Goal: Check status: Check status

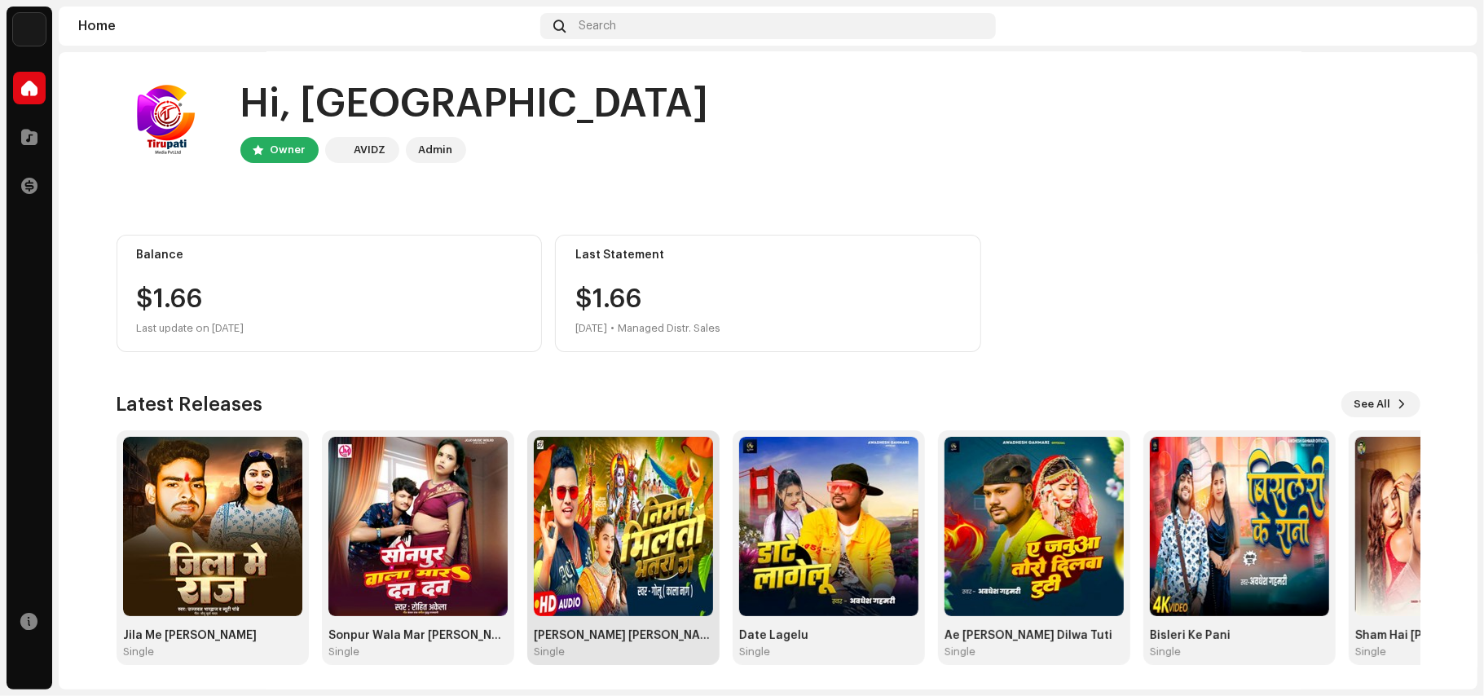
scroll to position [7, 0]
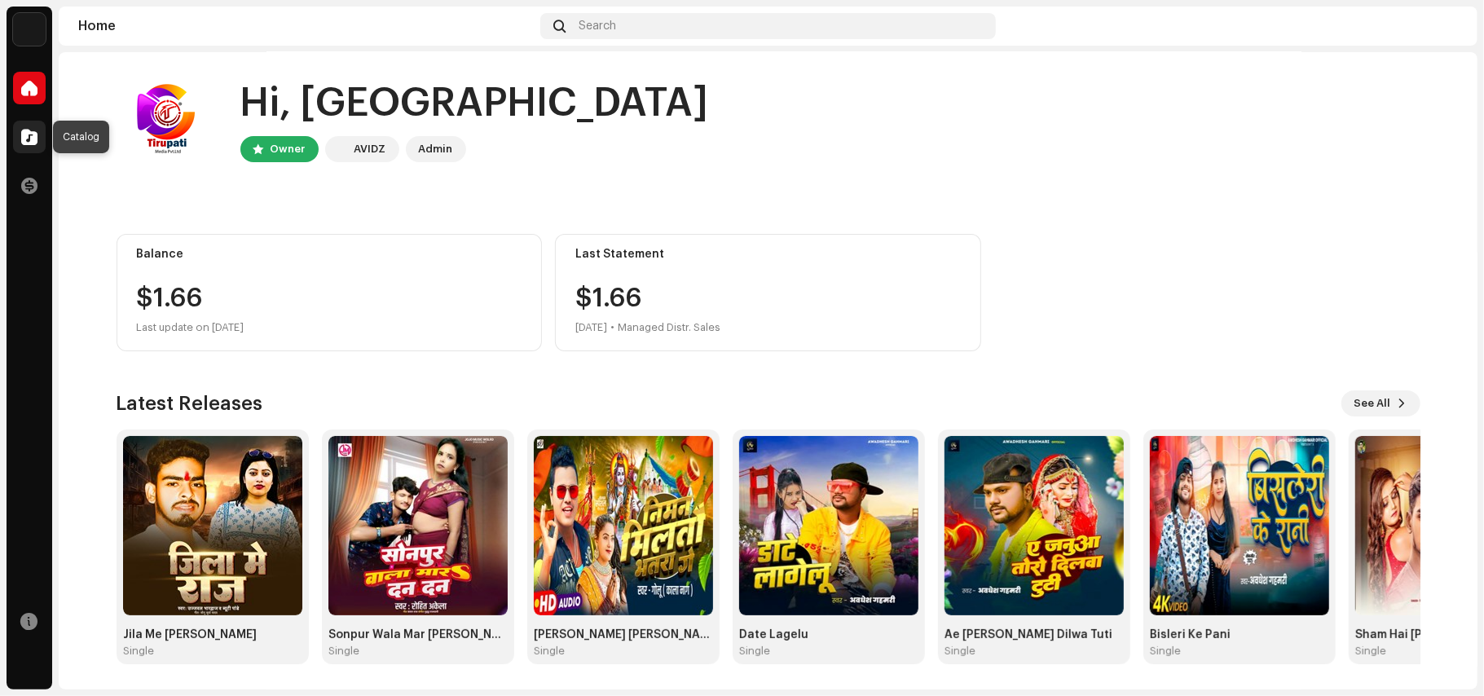
click at [37, 141] on div at bounding box center [29, 137] width 33 height 33
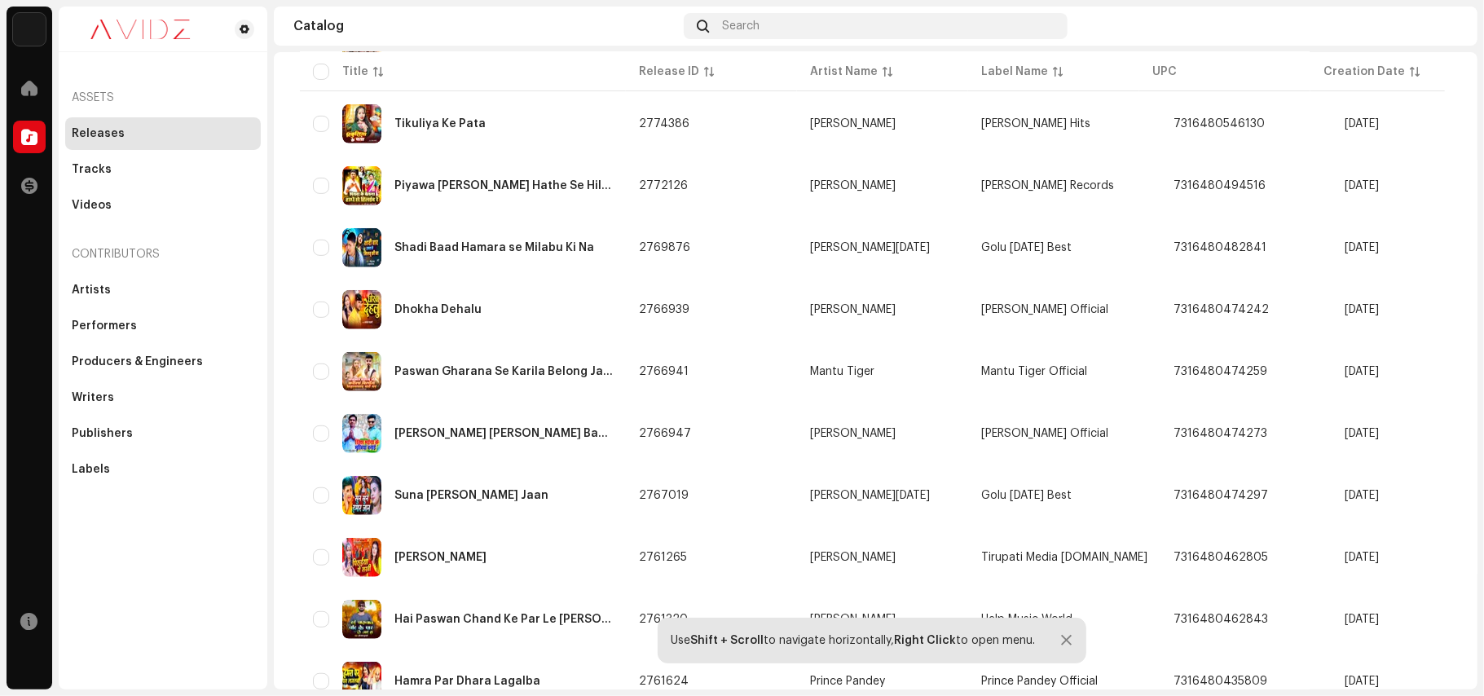
scroll to position [666, 0]
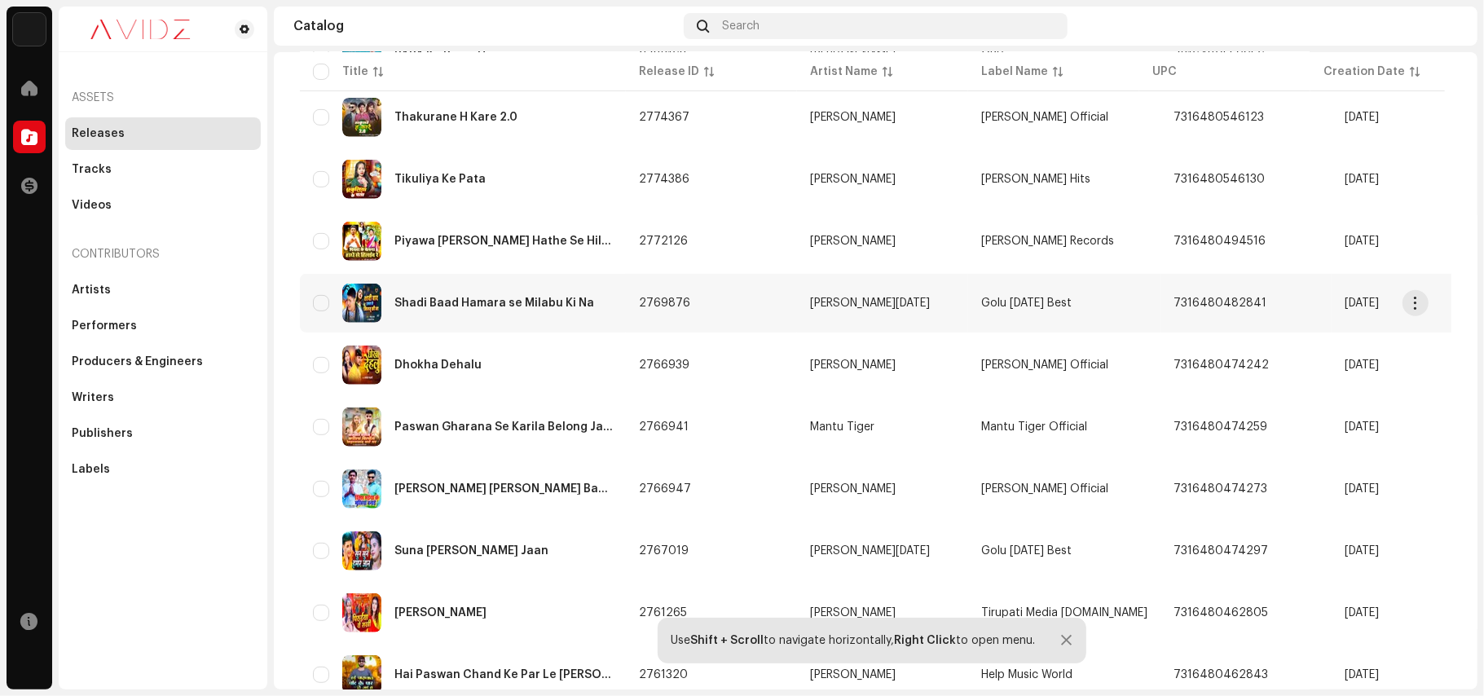
click at [523, 300] on div "Shadi Baad Hamara se Milabu Ki Na" at bounding box center [495, 303] width 200 height 11
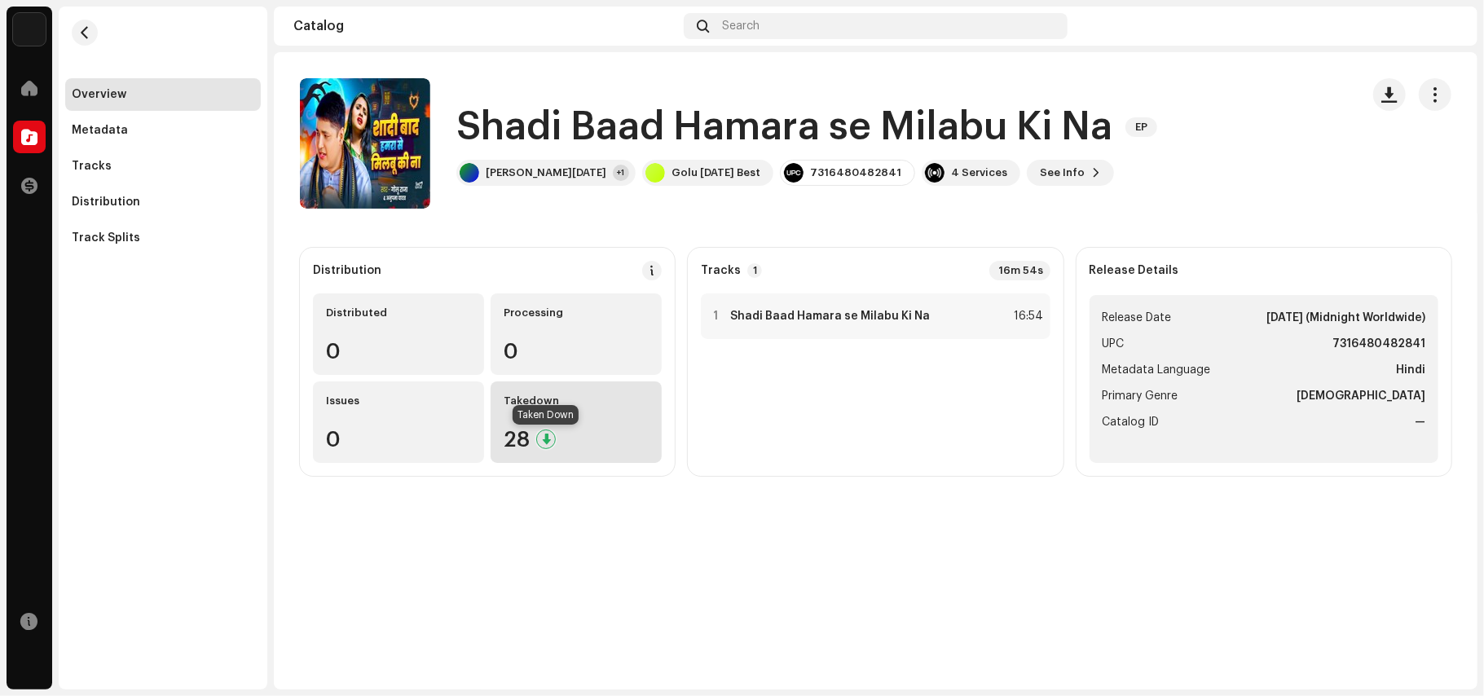
click at [546, 439] on div at bounding box center [546, 440] width 20 height 20
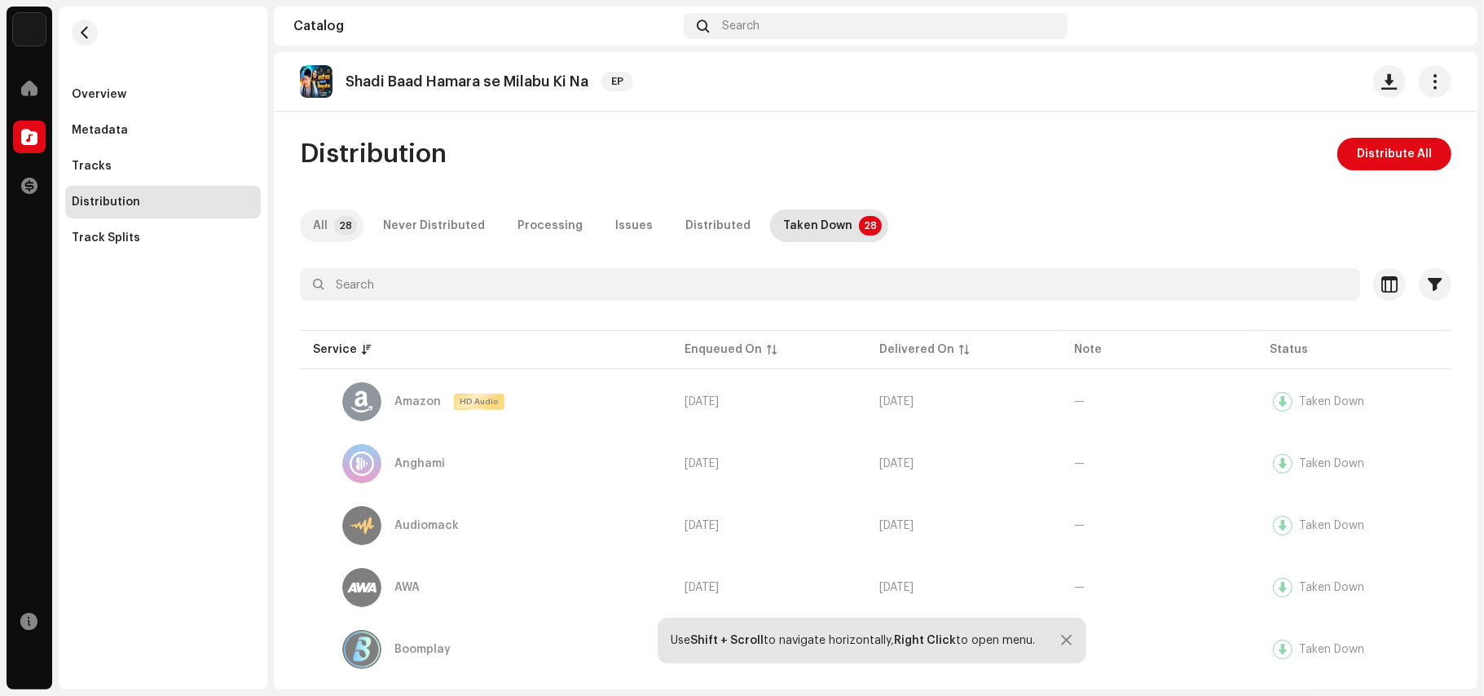
click at [350, 238] on p-tab "All 28" at bounding box center [332, 225] width 64 height 33
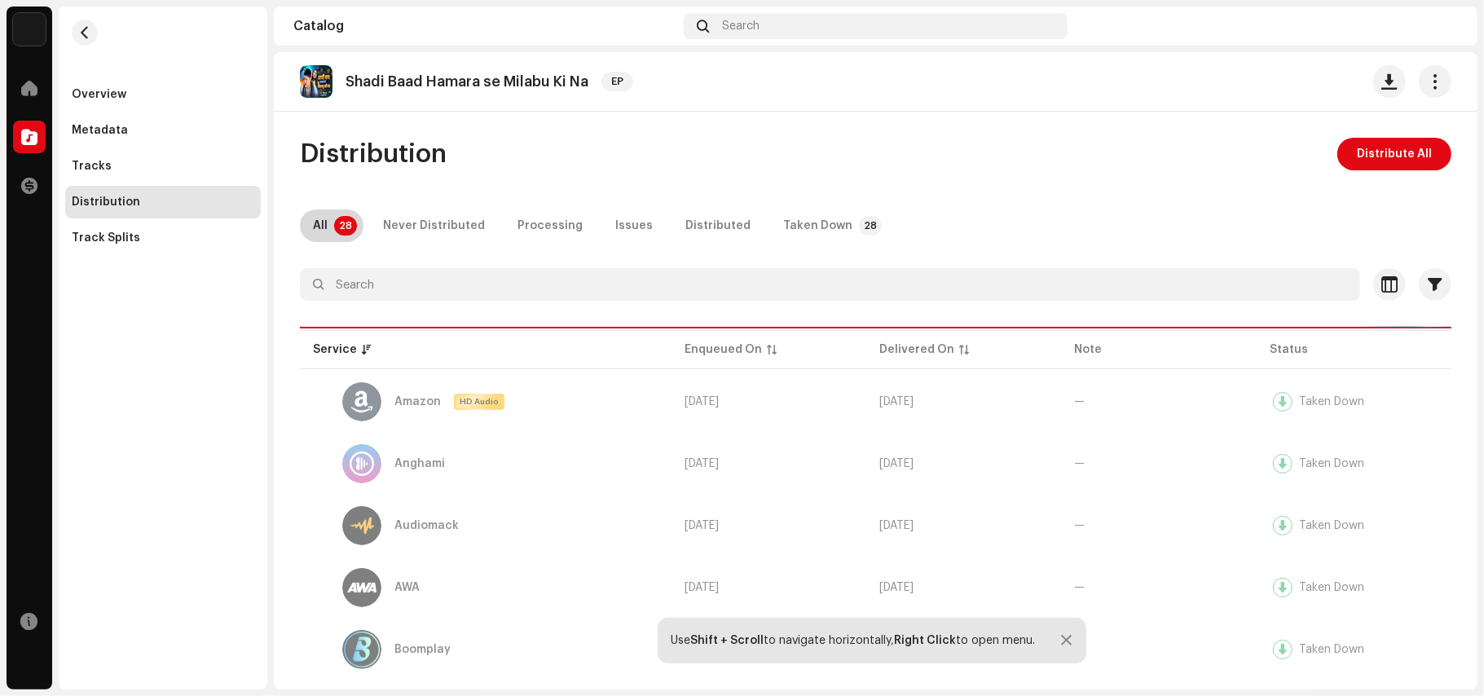
click at [343, 230] on p-badge "28" at bounding box center [345, 226] width 23 height 20
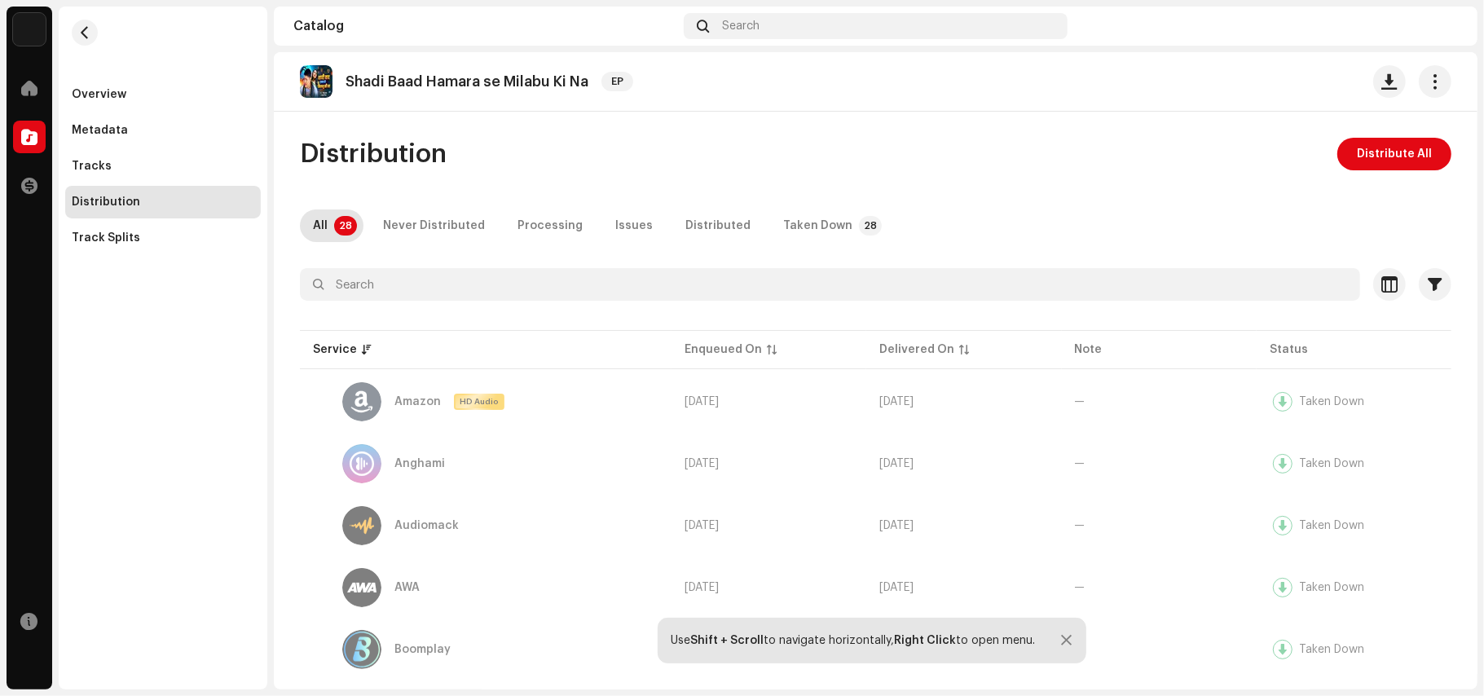
click at [422, 83] on p "Shadi Baad Hamara se Milabu Ki Na" at bounding box center [467, 81] width 243 height 17
click at [422, 85] on p "Shadi Baad Hamara se Milabu Ki Na" at bounding box center [467, 81] width 243 height 17
copy re-o-release-hero "Shadi Baad Hamara se Milabu Ki Na EP"
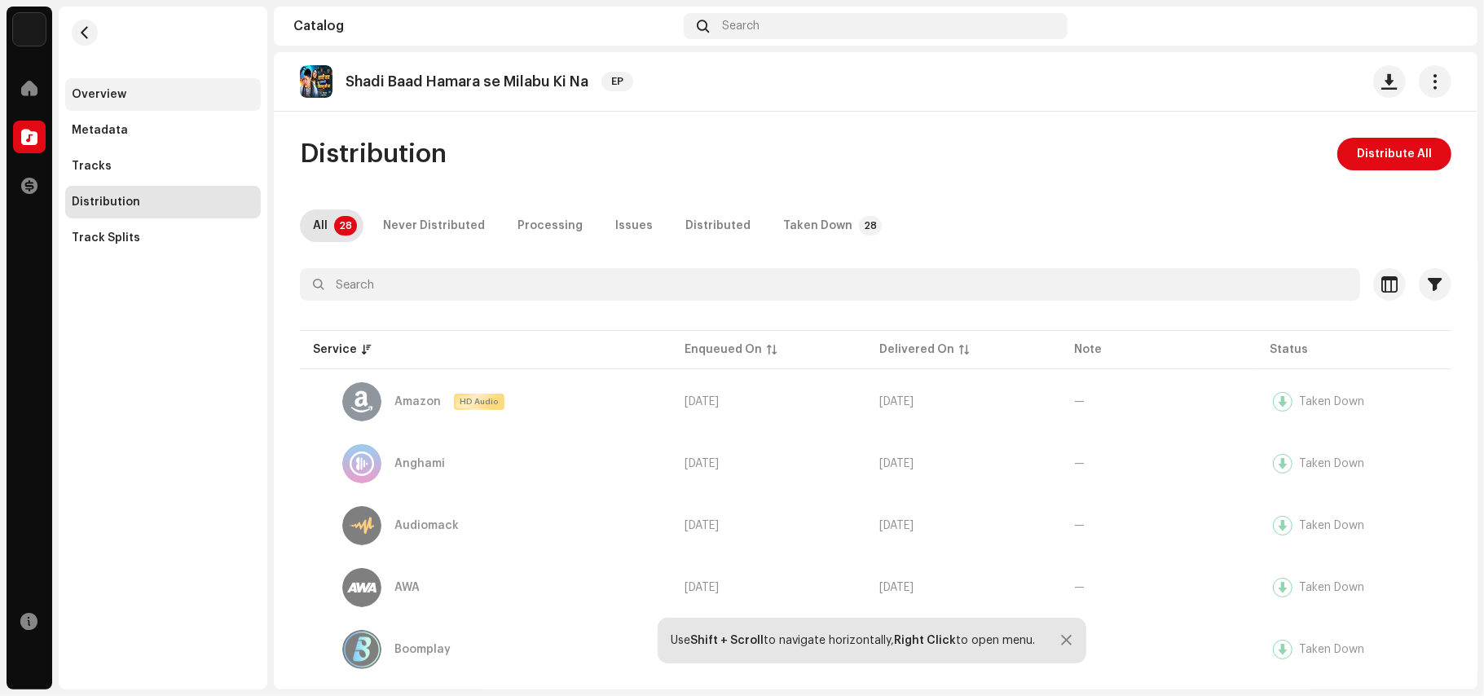
click at [143, 95] on div "Overview" at bounding box center [163, 94] width 183 height 13
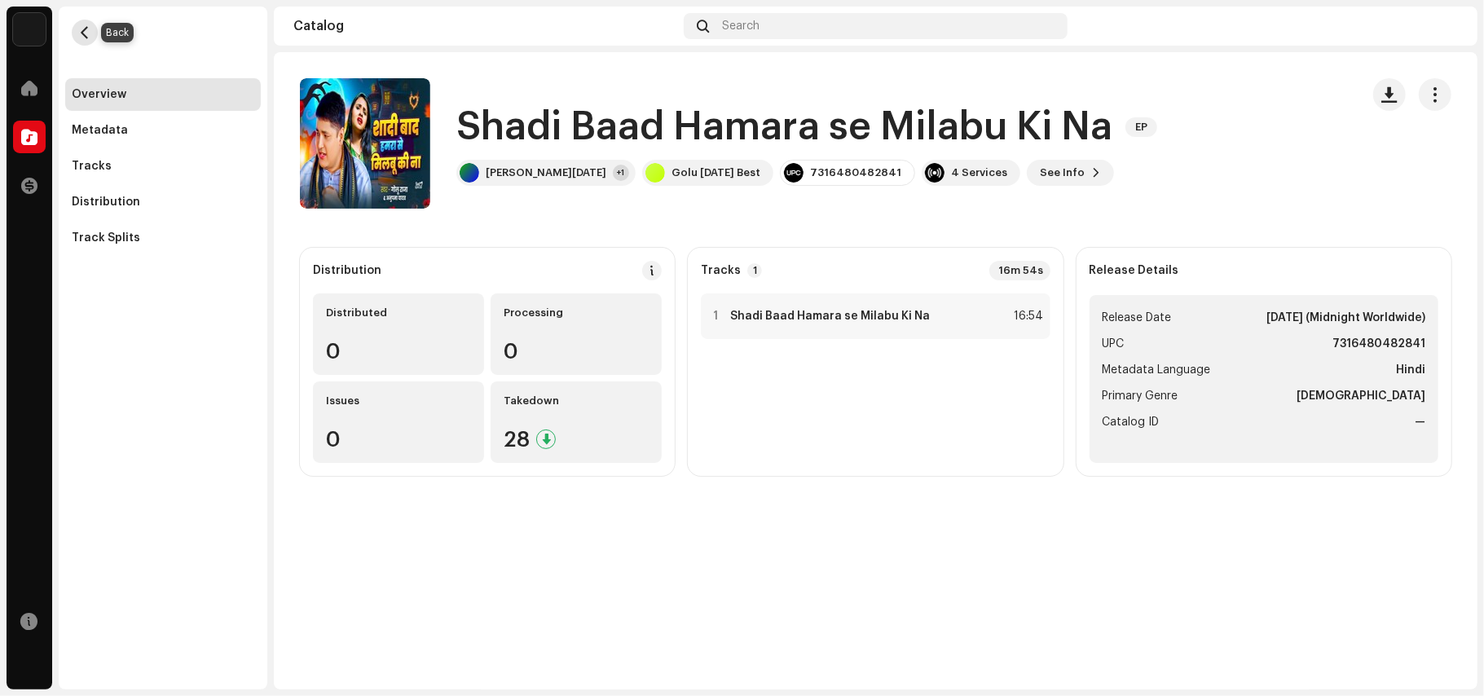
click at [83, 37] on span "button" at bounding box center [85, 32] width 12 height 13
